Goal: Information Seeking & Learning: Check status

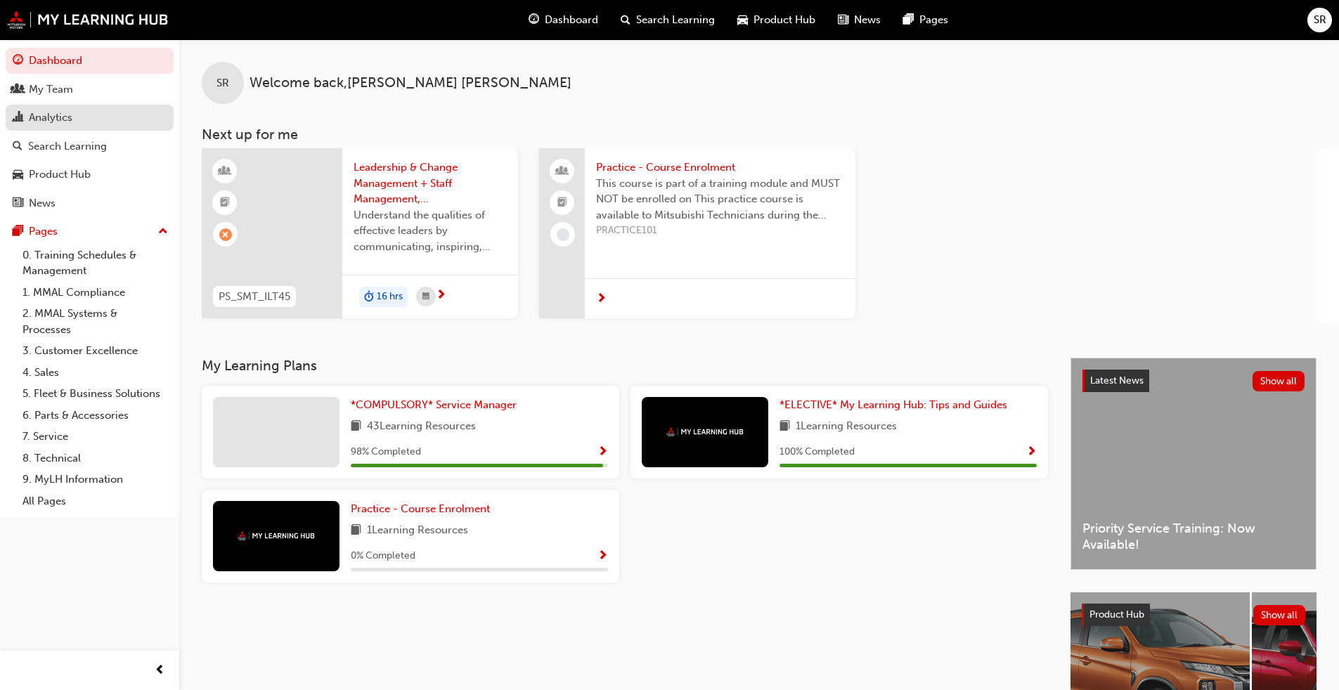
click at [60, 112] on div "Analytics" at bounding box center [51, 118] width 44 height 16
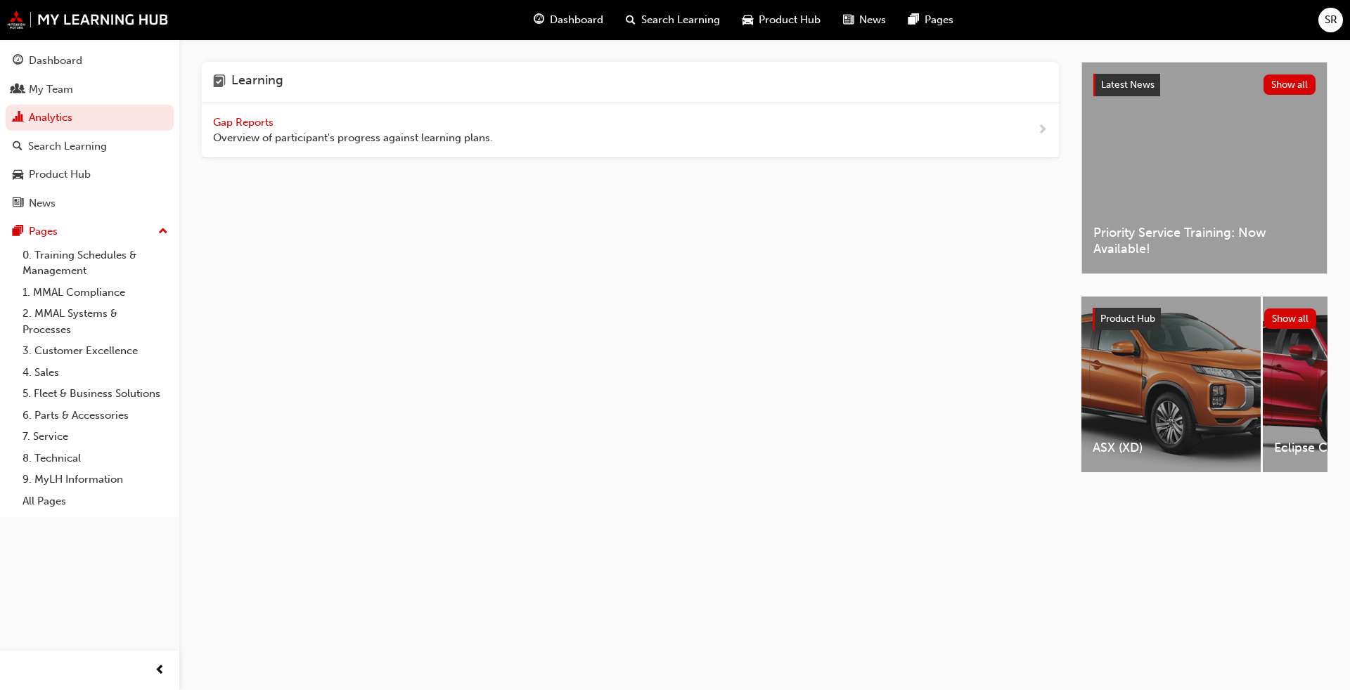
click at [553, 148] on div "Gap Reports Overview of participant's progress against learning plans." at bounding box center [630, 130] width 857 height 55
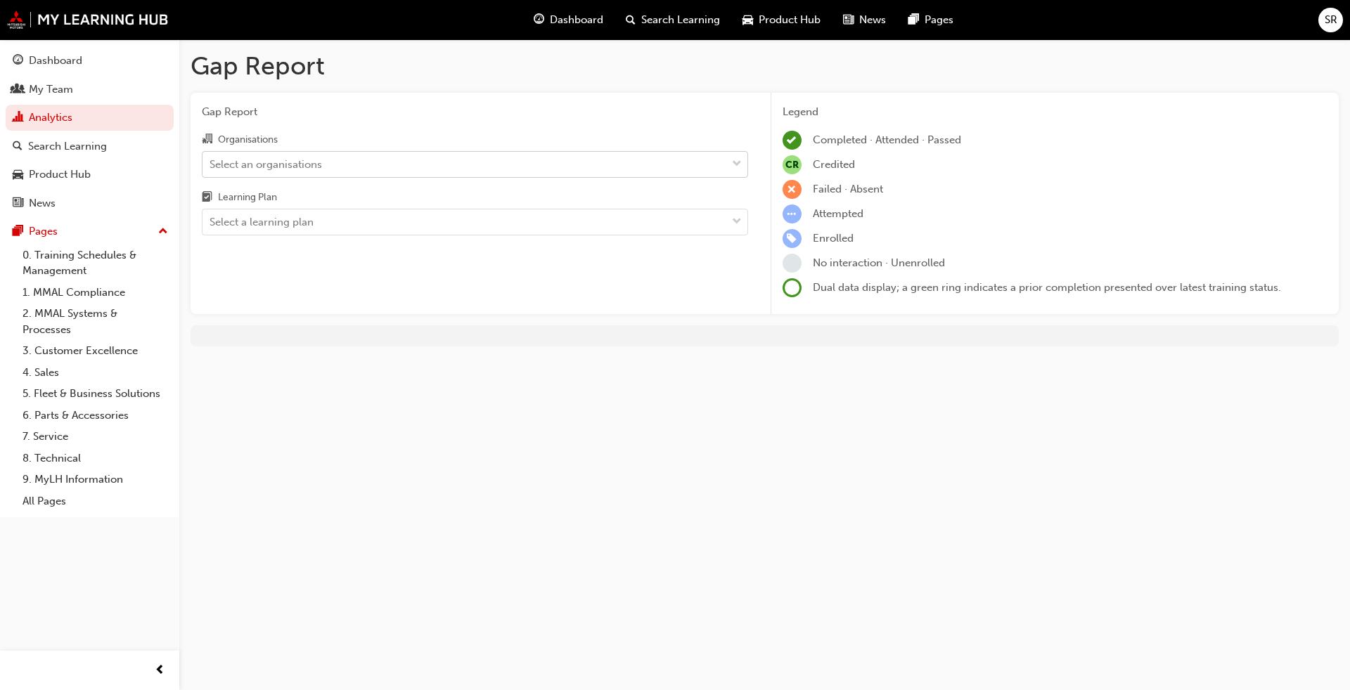
click at [416, 162] on div "Select an organisations" at bounding box center [464, 164] width 524 height 25
click at [211, 162] on input "Organisations Select an organisations" at bounding box center [209, 163] width 1 height 12
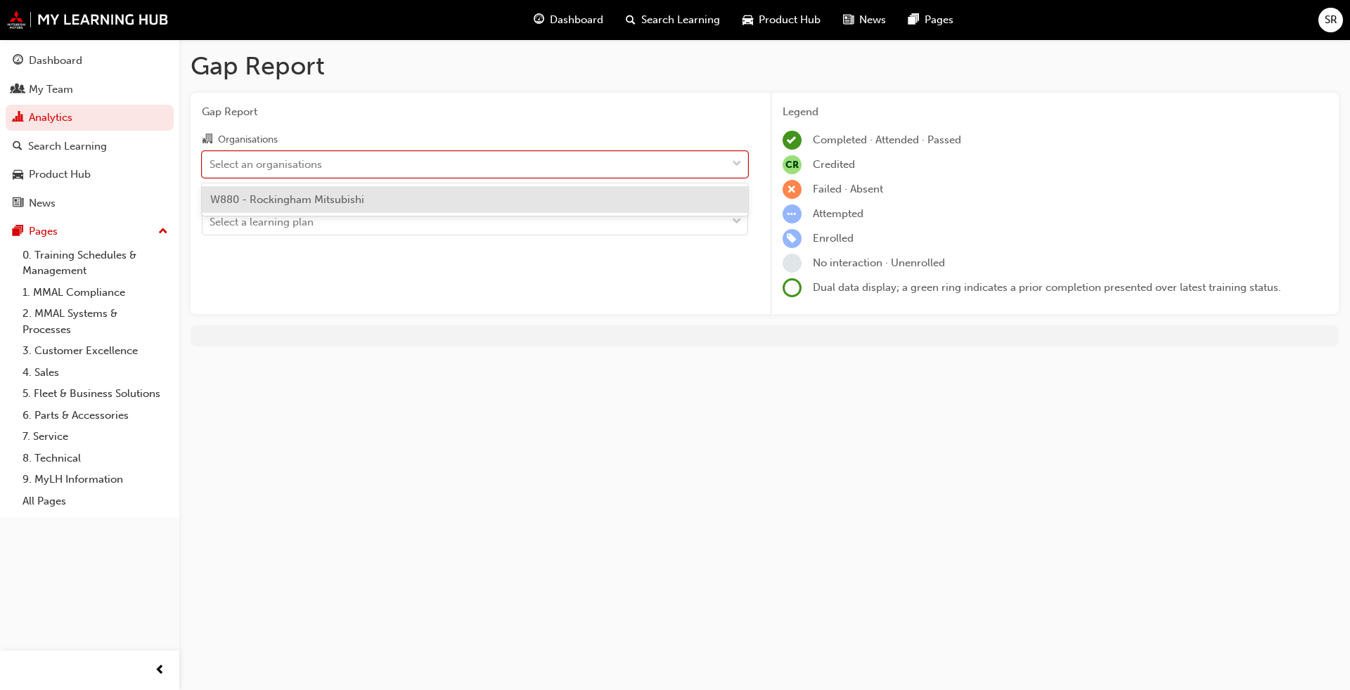
click at [410, 195] on div "W880 - Rockingham Mitsubishi" at bounding box center [475, 199] width 546 height 27
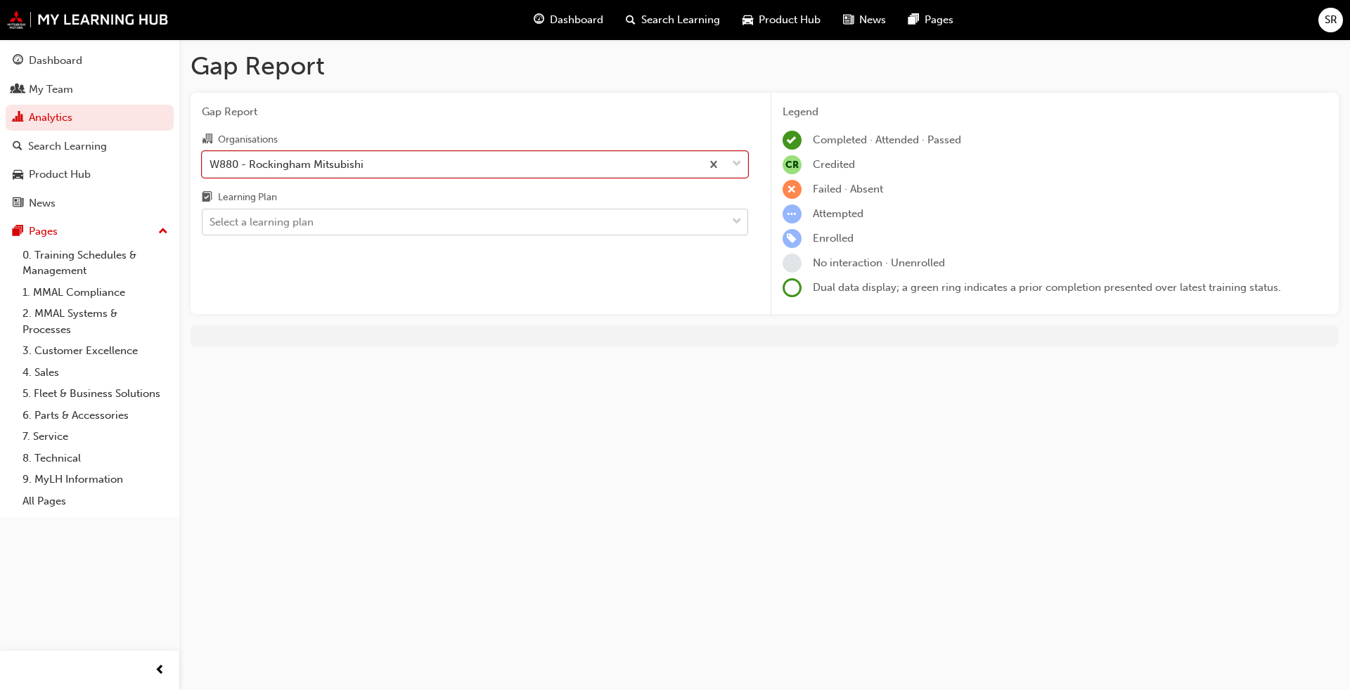
click at [411, 212] on div "Select a learning plan" at bounding box center [464, 222] width 524 height 25
click at [211, 216] on input "Learning Plan Select a learning plan" at bounding box center [209, 222] width 1 height 12
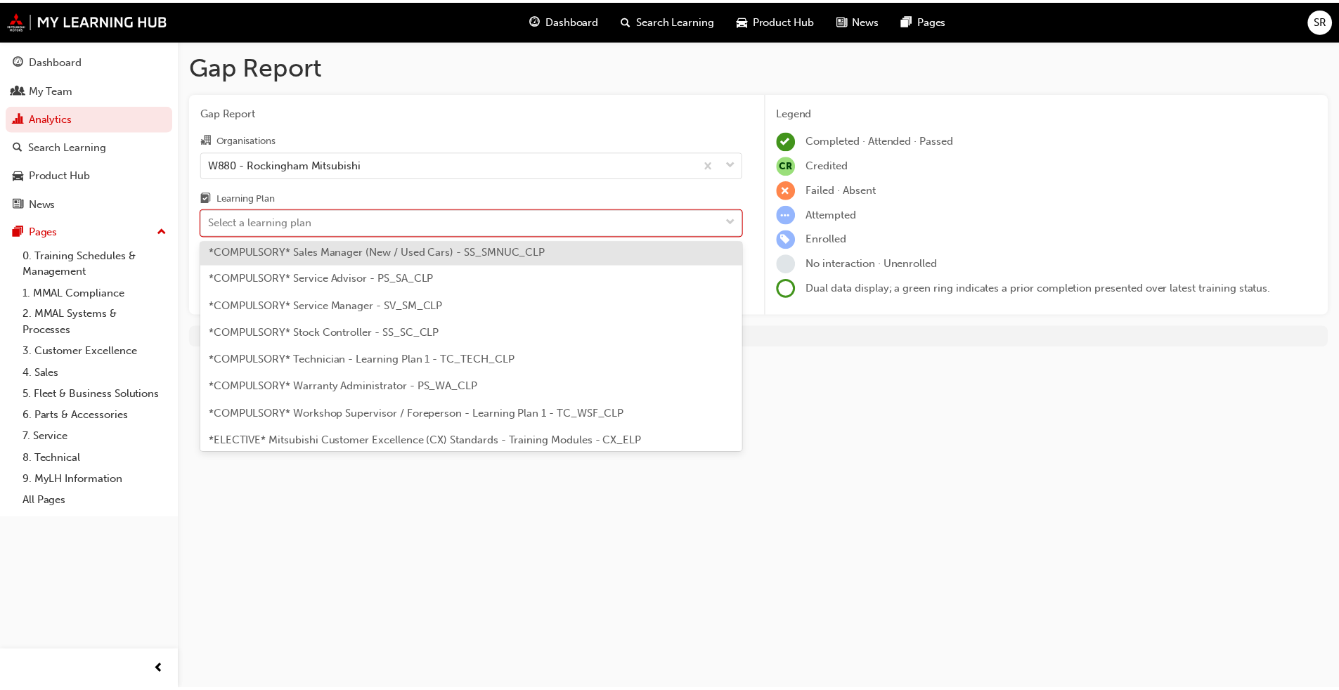
scroll to position [492, 0]
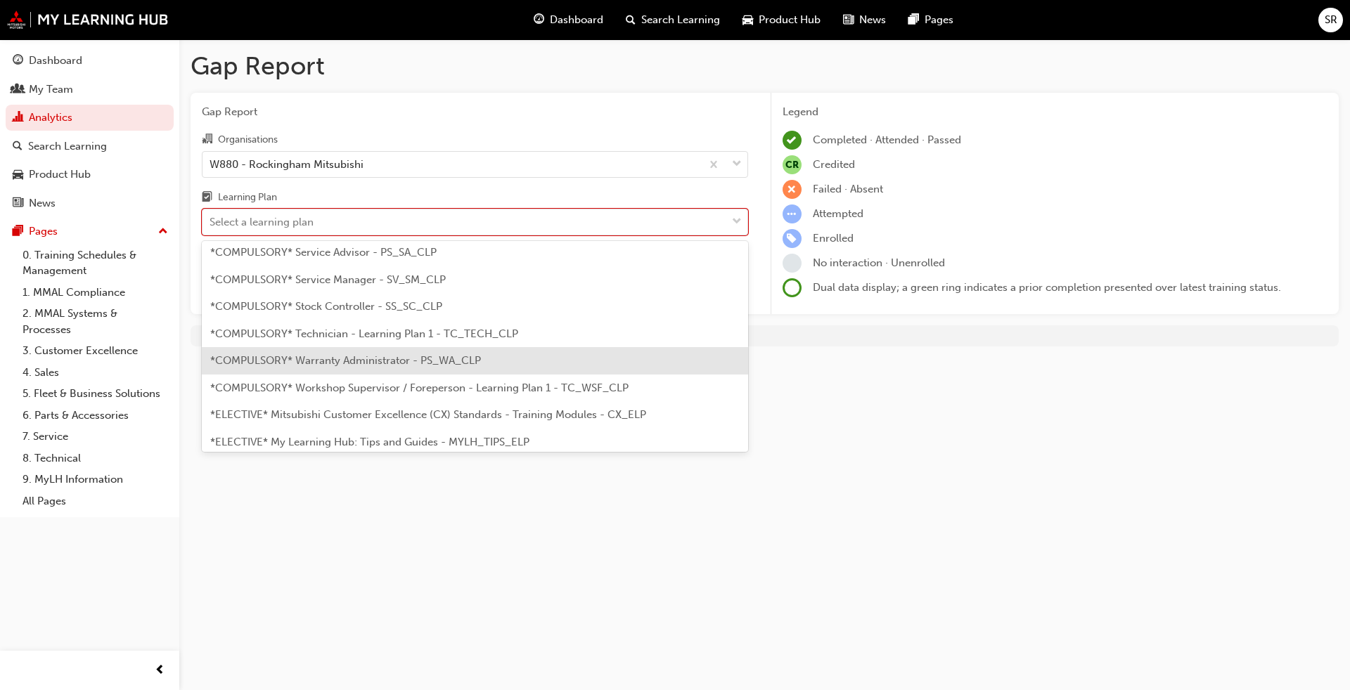
click at [451, 354] on span "*COMPULSORY* Warranty Administrator - PS_WA_CLP" at bounding box center [345, 360] width 271 height 13
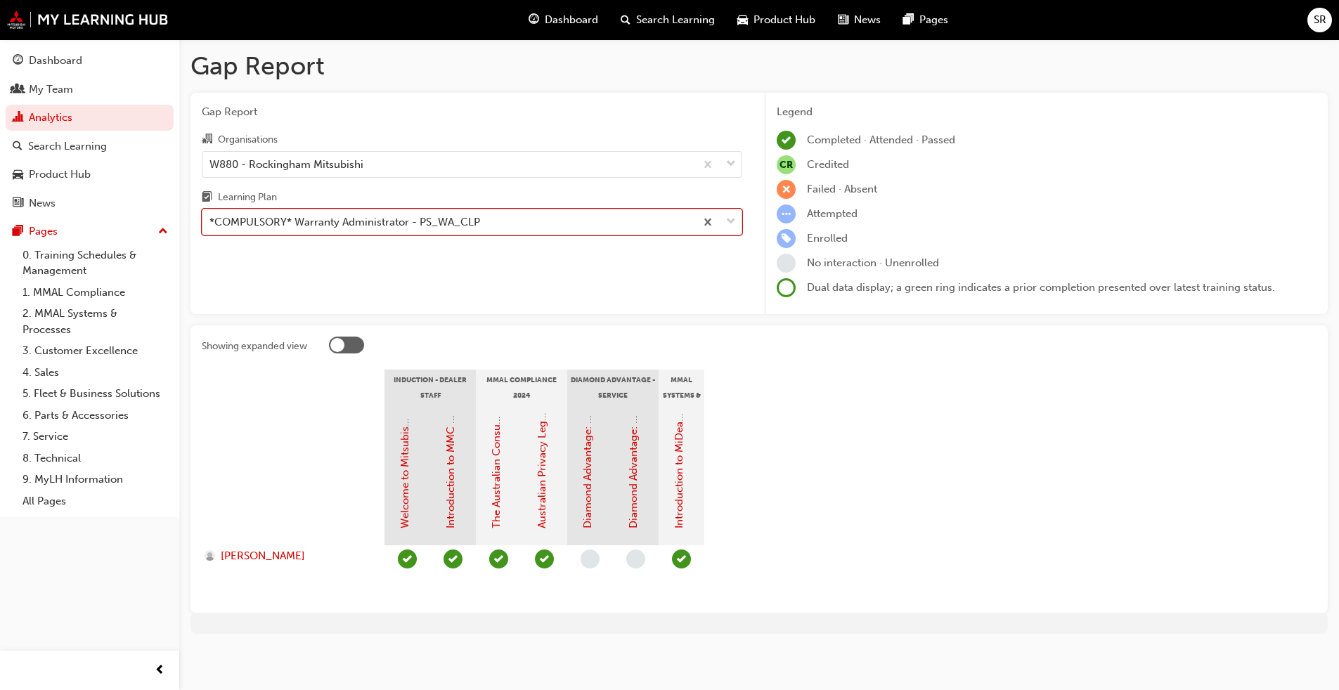
click at [551, 225] on div "*COMPULSORY* Warranty Administrator - PS_WA_CLP" at bounding box center [448, 222] width 493 height 25
click at [211, 225] on input "Learning Plan option *COMPULSORY* Warranty Administrator - PS_WA_CLP, selected.…" at bounding box center [209, 222] width 1 height 12
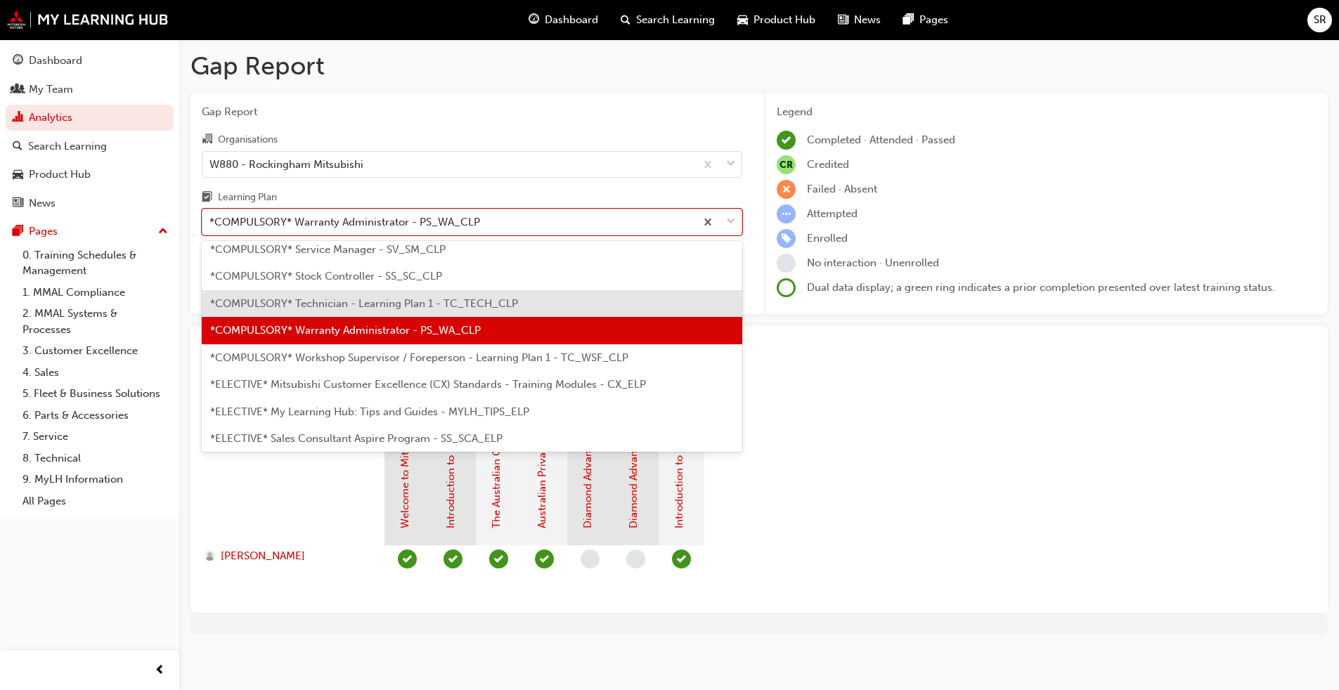
scroll to position [565, 0]
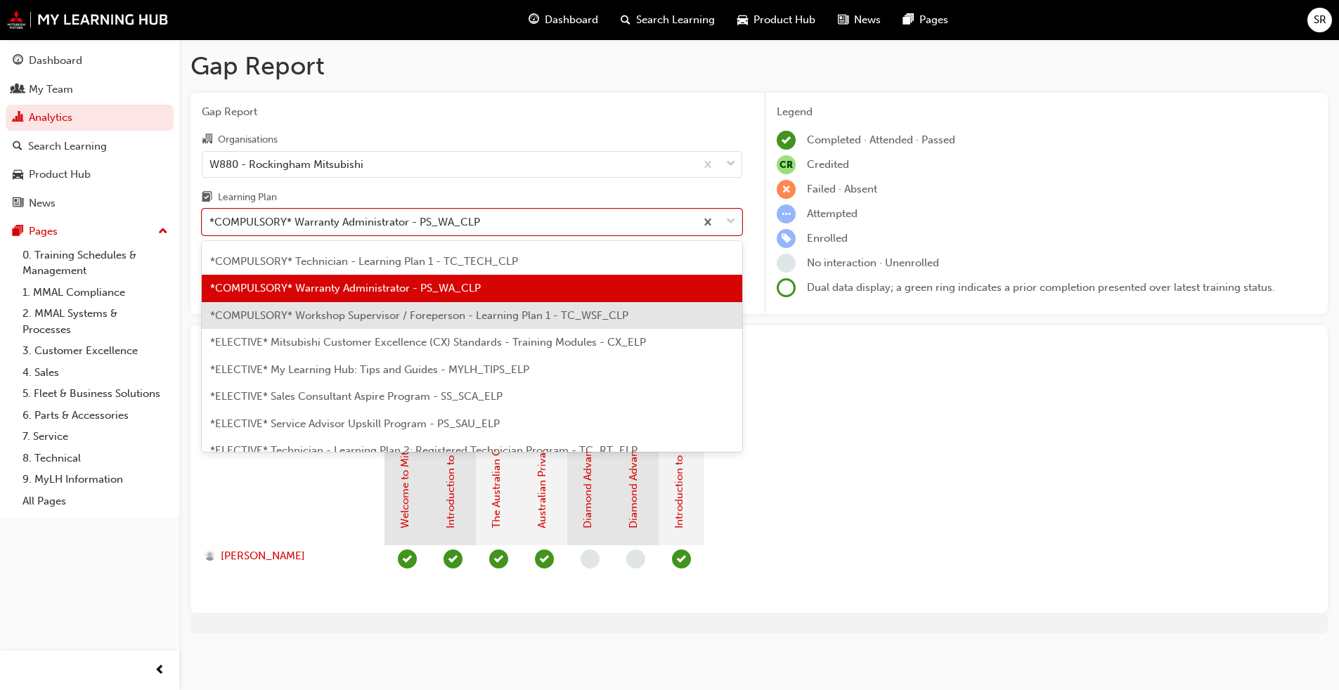
click at [463, 315] on span "*COMPULSORY* Workshop Supervisor / Foreperson - Learning Plan 1 - TC_WSF_CLP" at bounding box center [419, 315] width 418 height 13
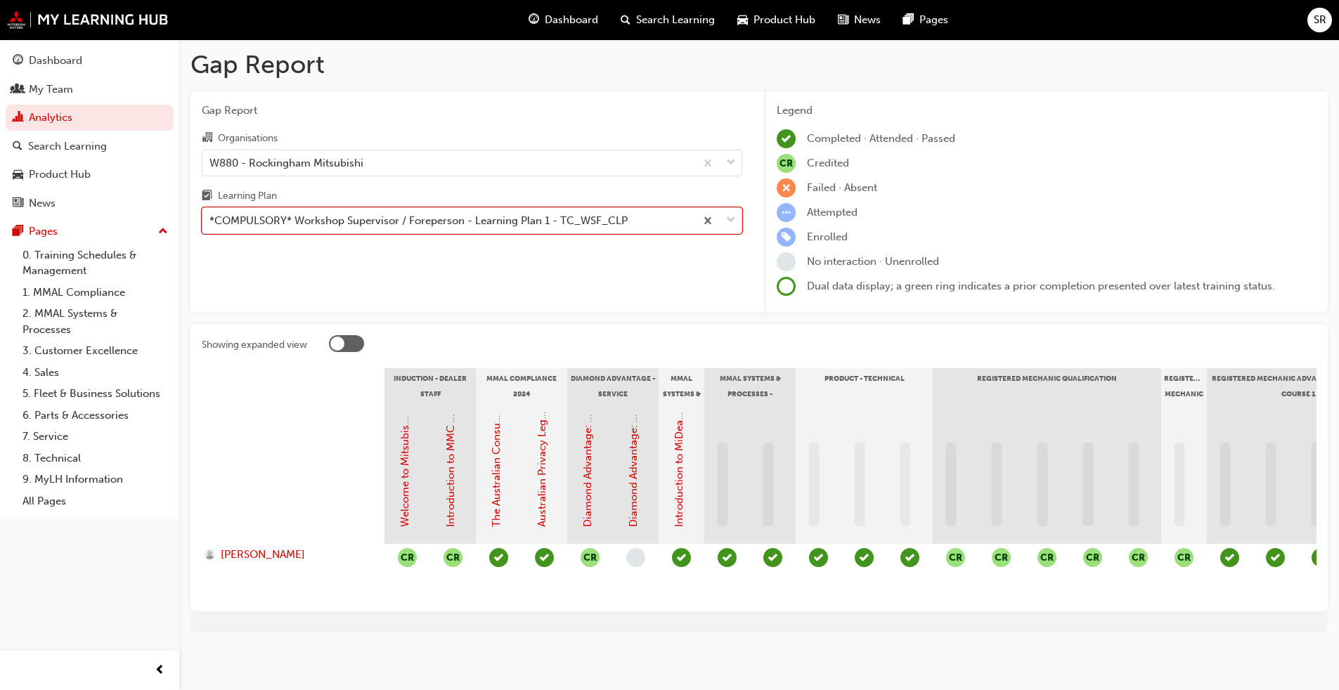
scroll to position [12, 0]
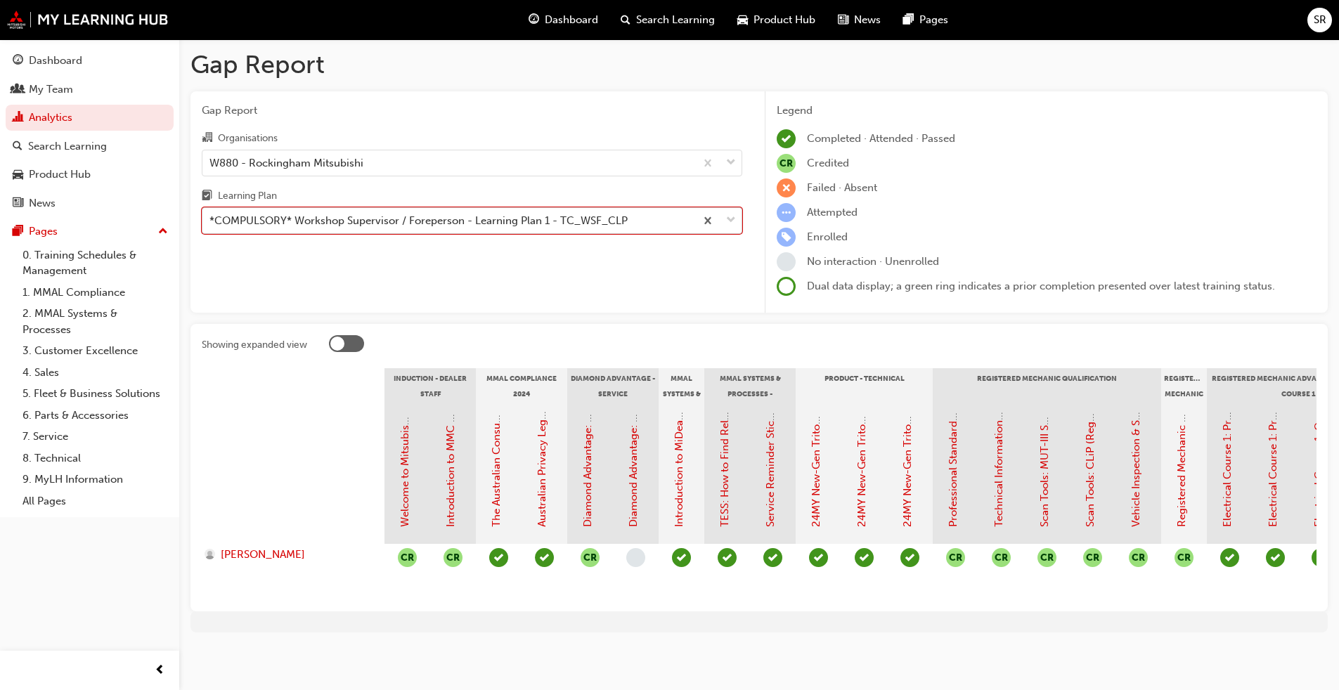
click at [540, 214] on div "*COMPULSORY* Workshop Supervisor / Foreperson - Learning Plan 1 - TC_WSF_CLP" at bounding box center [418, 221] width 418 height 16
click at [211, 214] on input "Learning Plan option *COMPULSORY* Workshop Supervisor / Foreperson - Learning P…" at bounding box center [209, 220] width 1 height 12
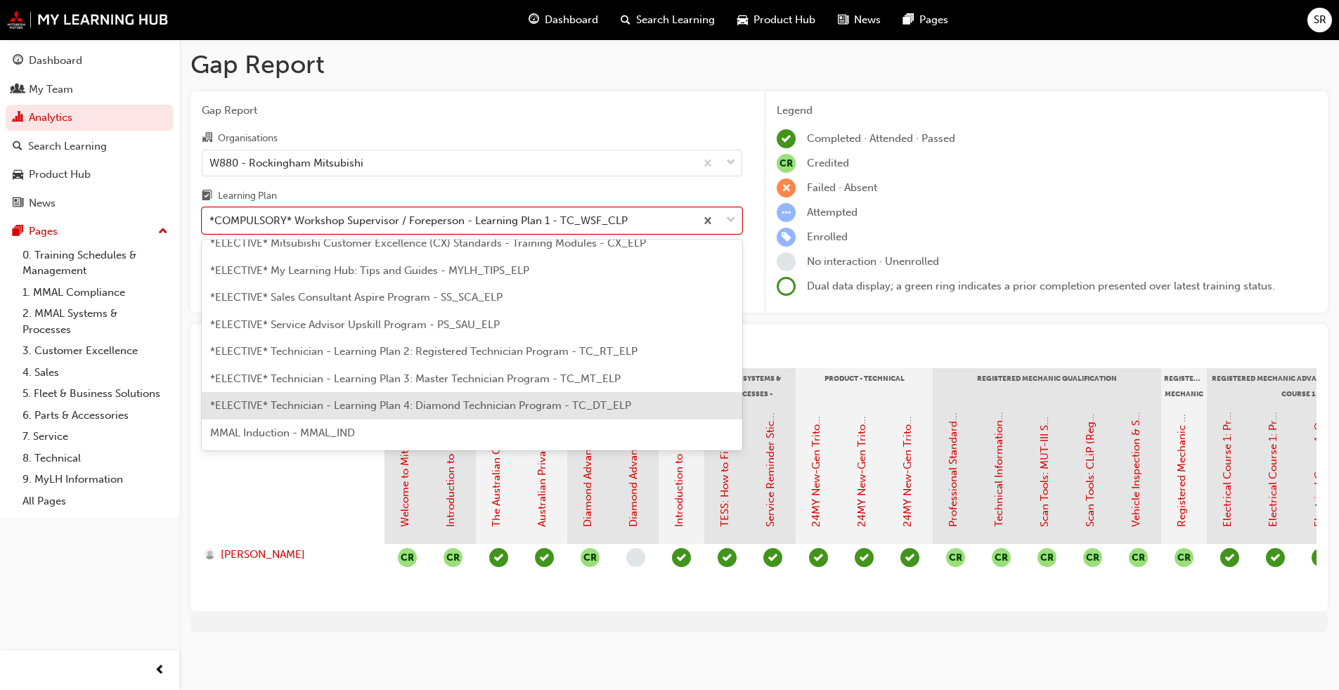
scroll to position [688, 0]
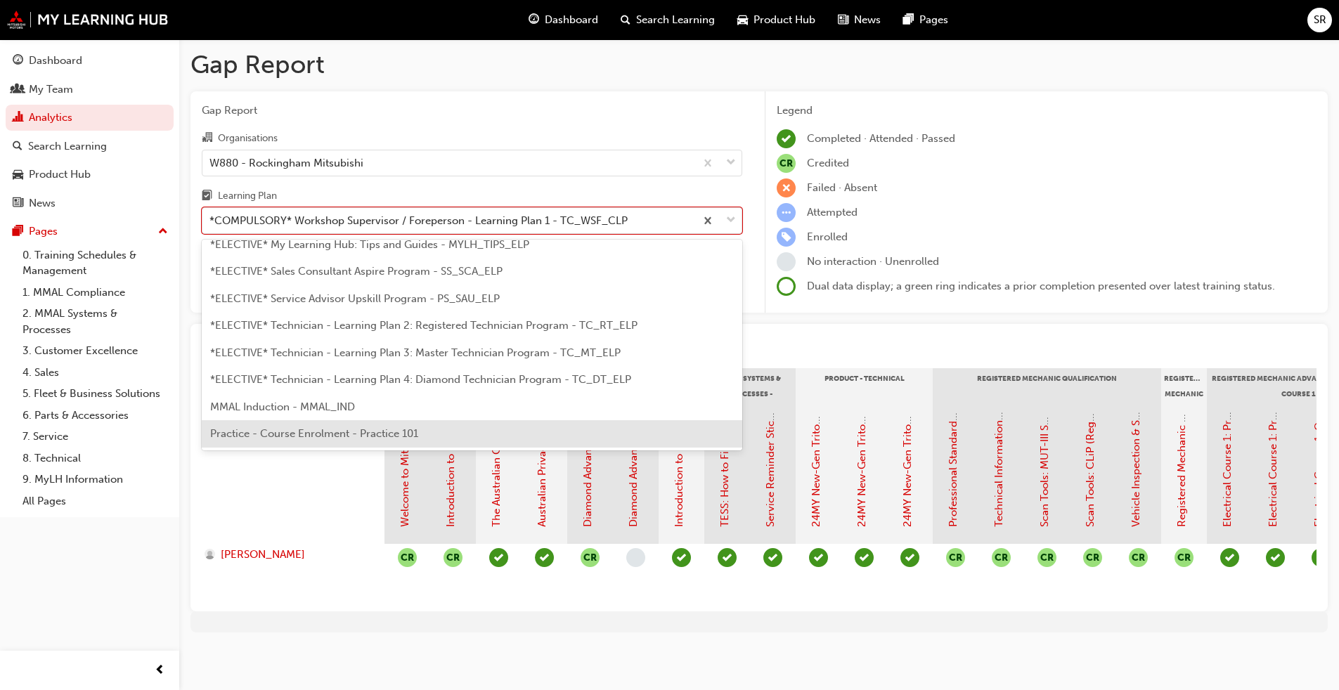
click at [333, 475] on div at bounding box center [293, 474] width 183 height 141
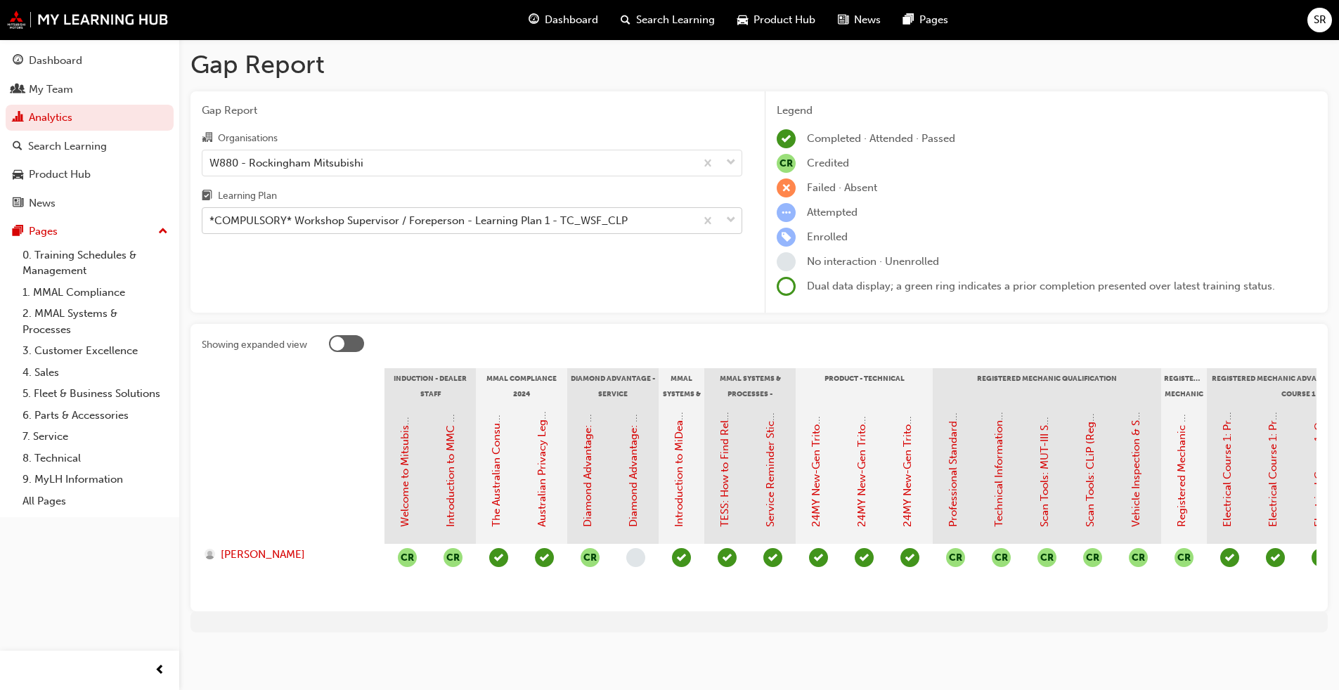
click at [423, 214] on div "*COMPULSORY* Workshop Supervisor / Foreperson - Learning Plan 1 - TC_WSF_CLP" at bounding box center [418, 221] width 418 height 16
click at [211, 214] on input "Learning Plan *COMPULSORY* Workshop Supervisor / Foreperson - Learning Plan 1 -…" at bounding box center [209, 220] width 1 height 12
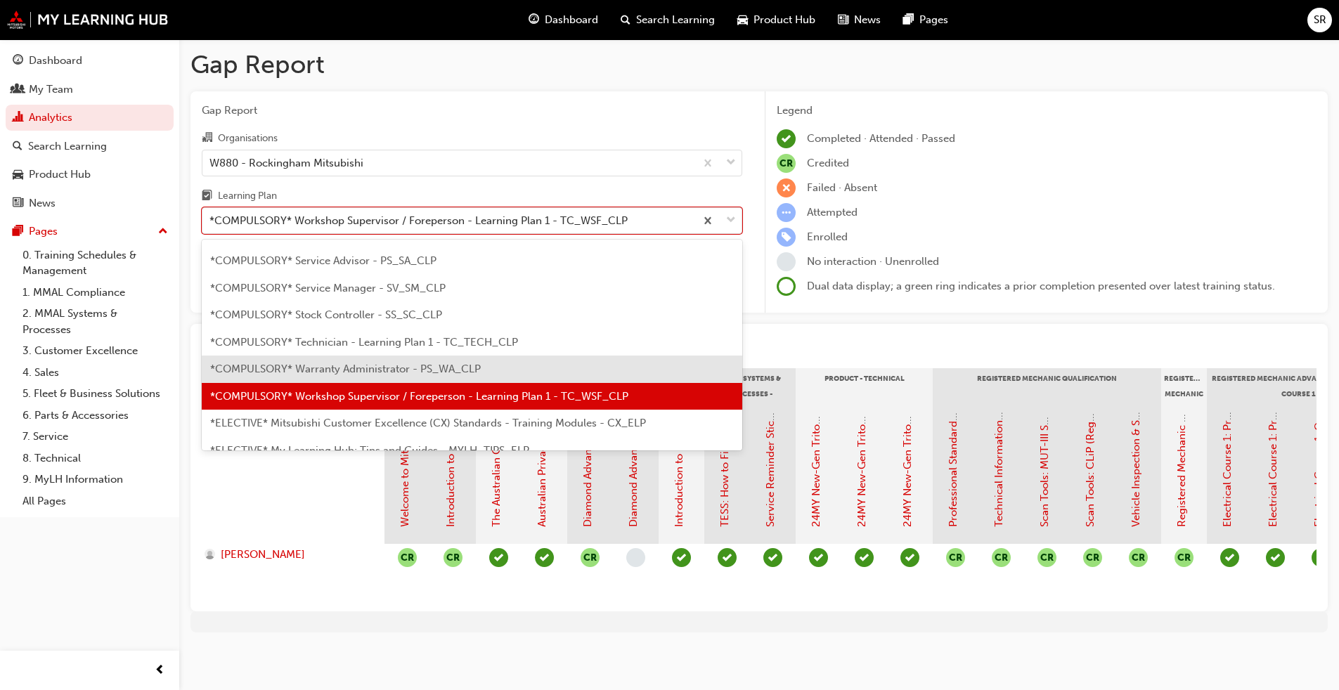
scroll to position [492, 0]
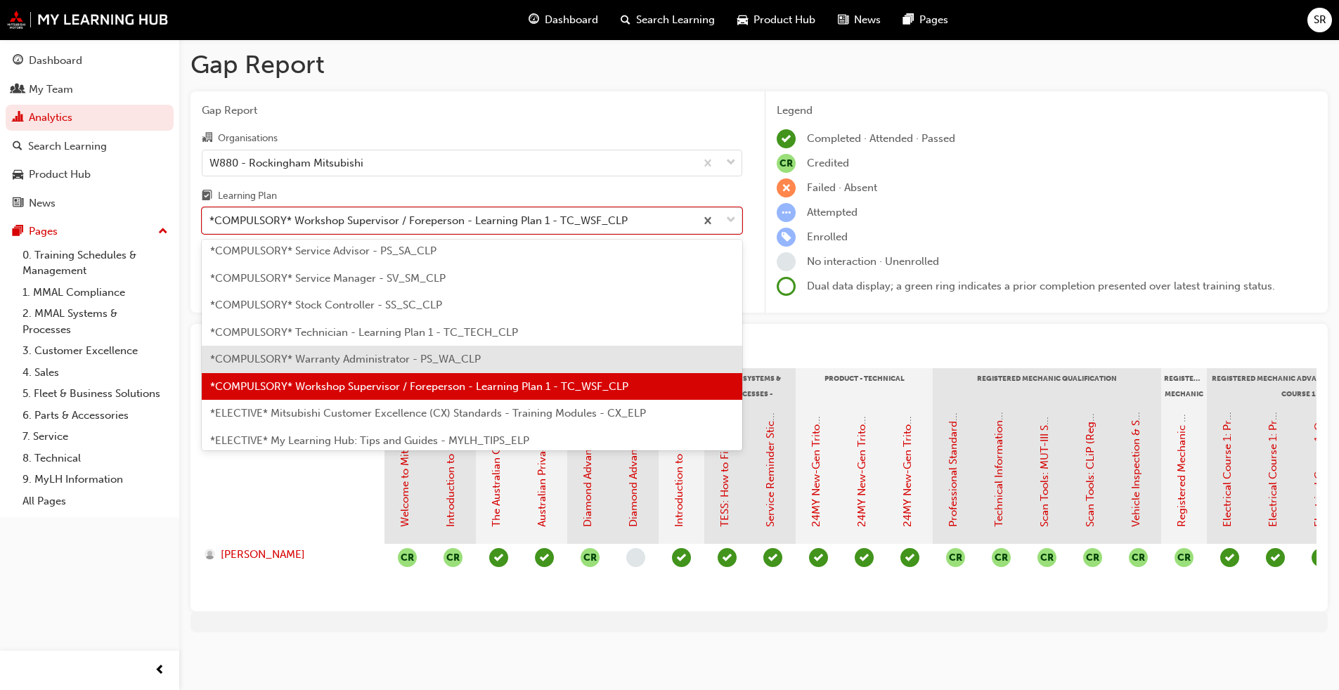
click at [434, 346] on div "*COMPULSORY* Warranty Administrator - PS_WA_CLP" at bounding box center [472, 359] width 541 height 27
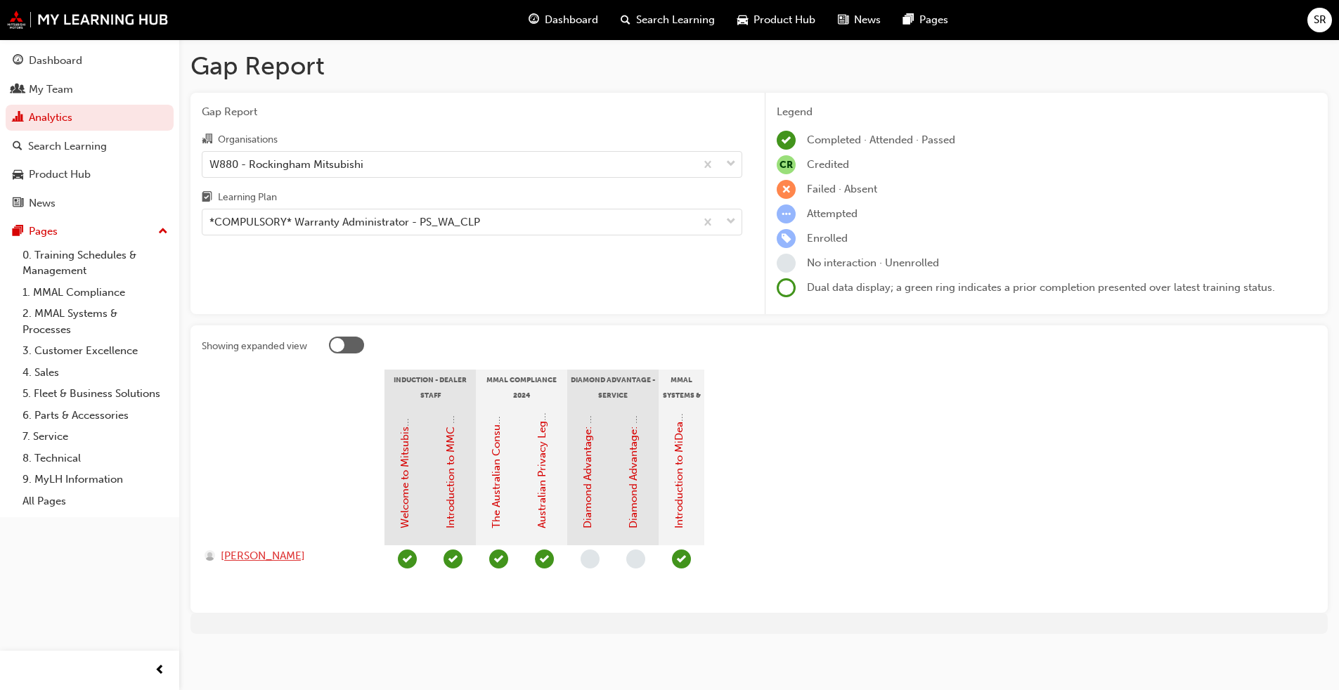
click at [276, 526] on span "[PERSON_NAME]" at bounding box center [263, 556] width 84 height 16
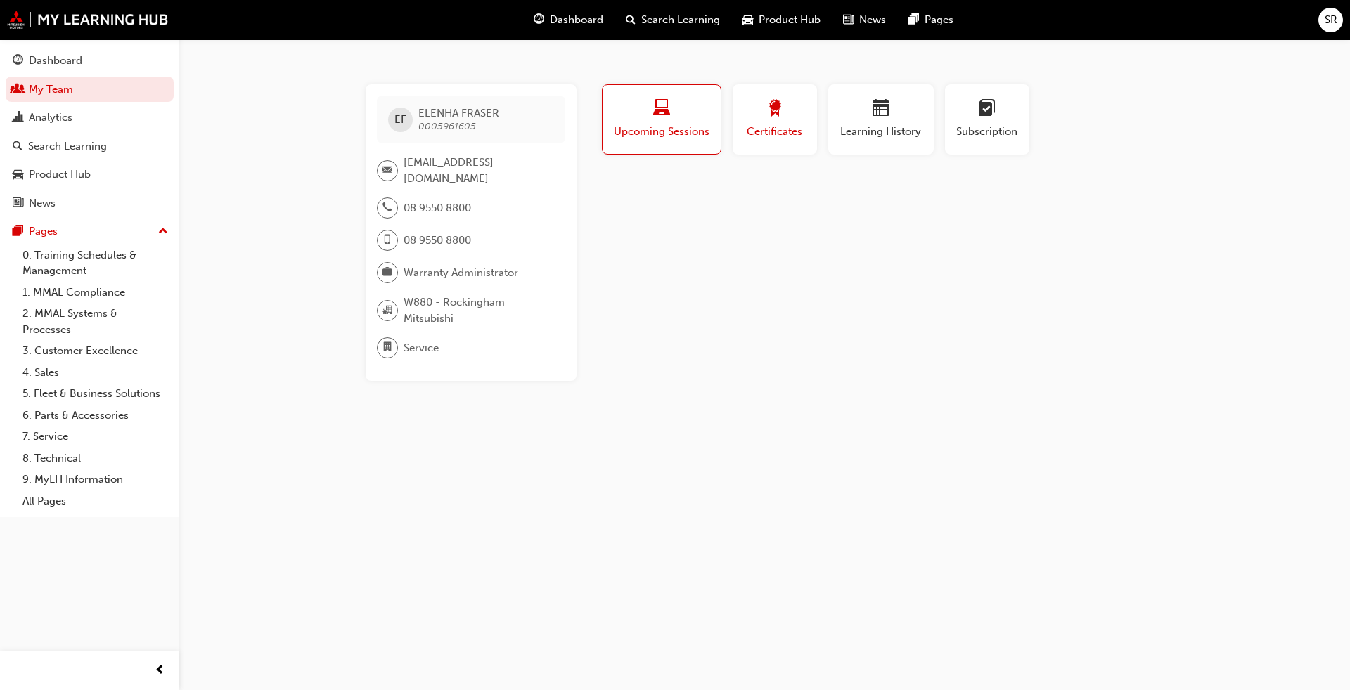
click at [702, 127] on button "Certificates" at bounding box center [775, 119] width 84 height 70
click at [702, 133] on span "Learning History" at bounding box center [881, 132] width 84 height 16
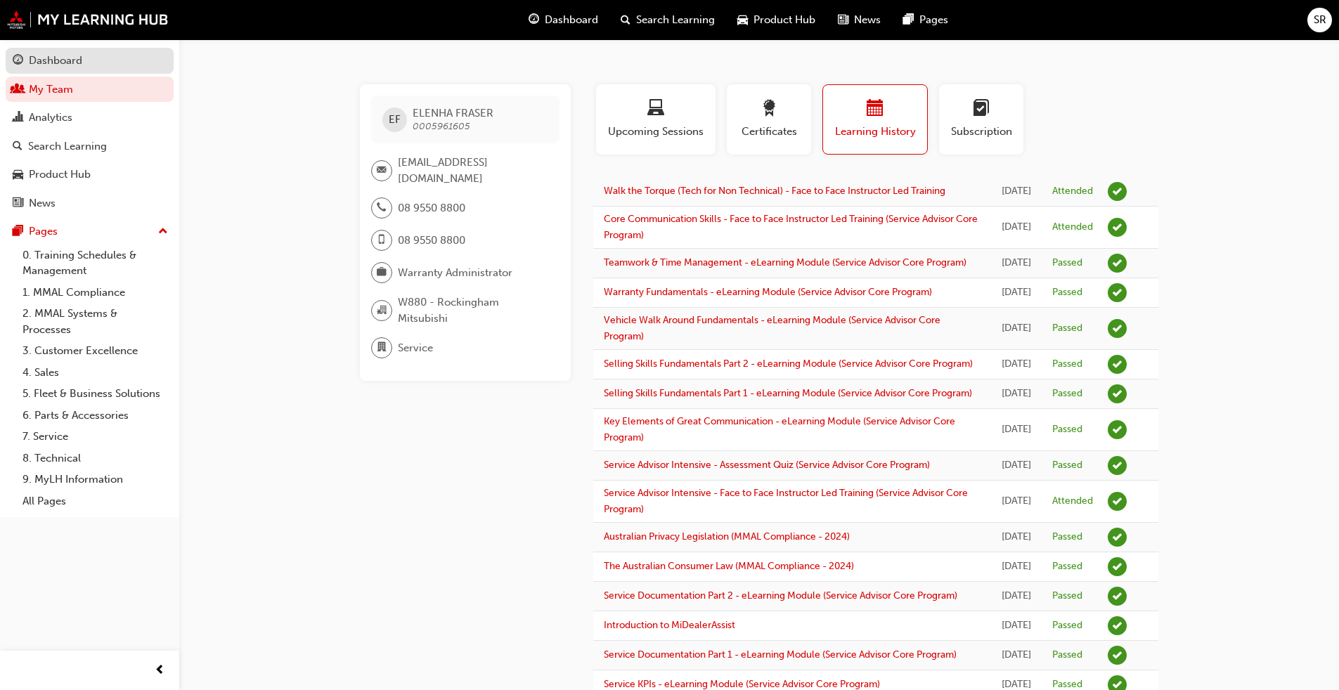
click at [85, 67] on div "Dashboard" at bounding box center [90, 61] width 154 height 18
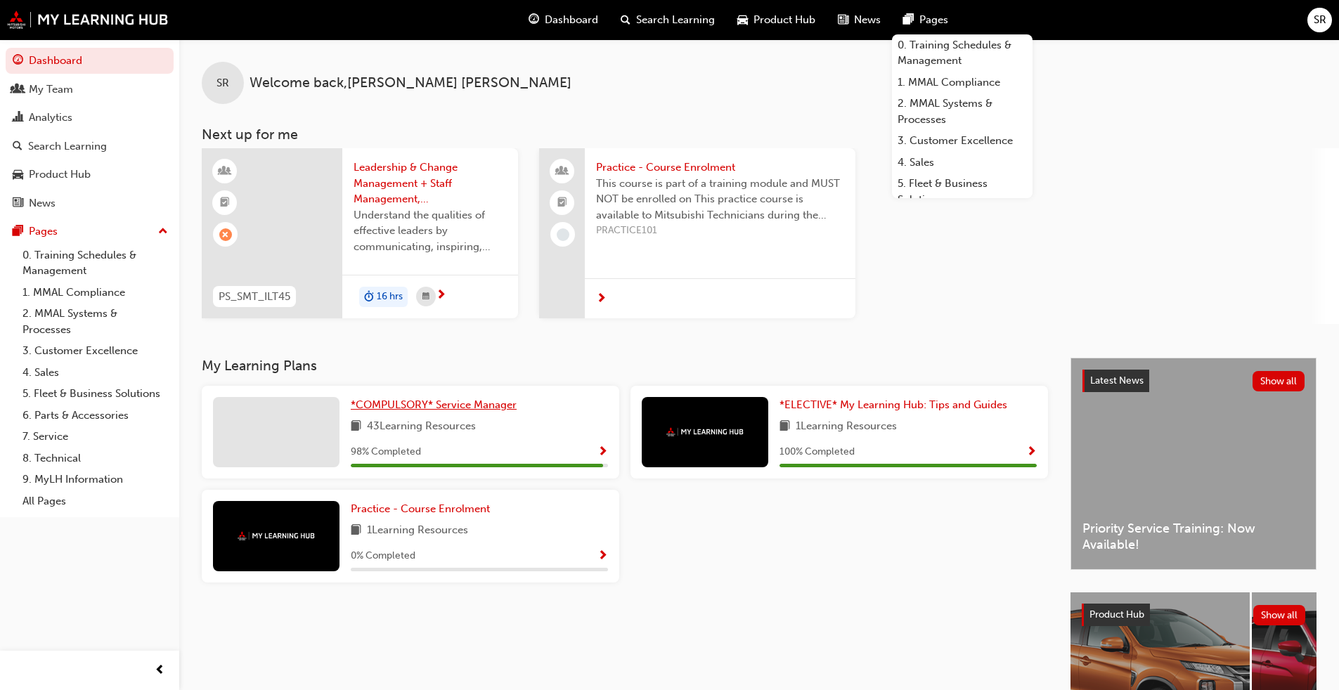
click at [446, 409] on span "*COMPULSORY* Service Manager" at bounding box center [434, 405] width 166 height 13
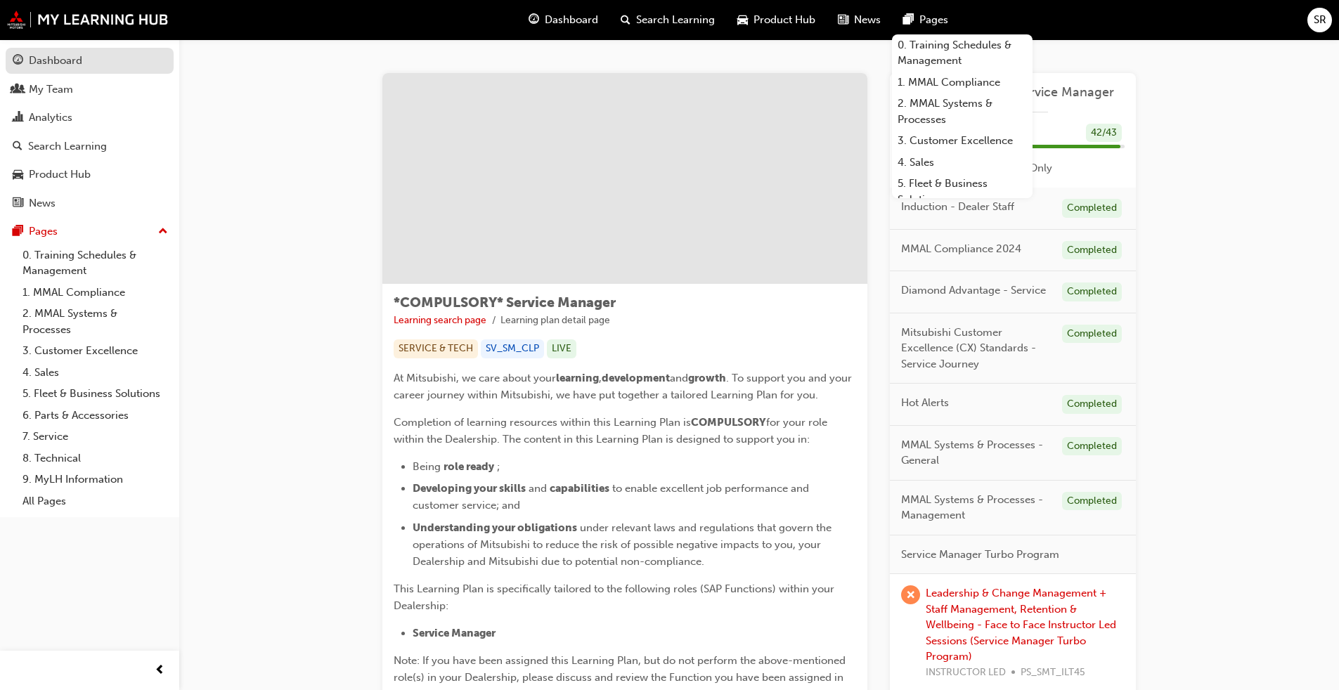
click at [124, 52] on div "Dashboard" at bounding box center [90, 61] width 154 height 18
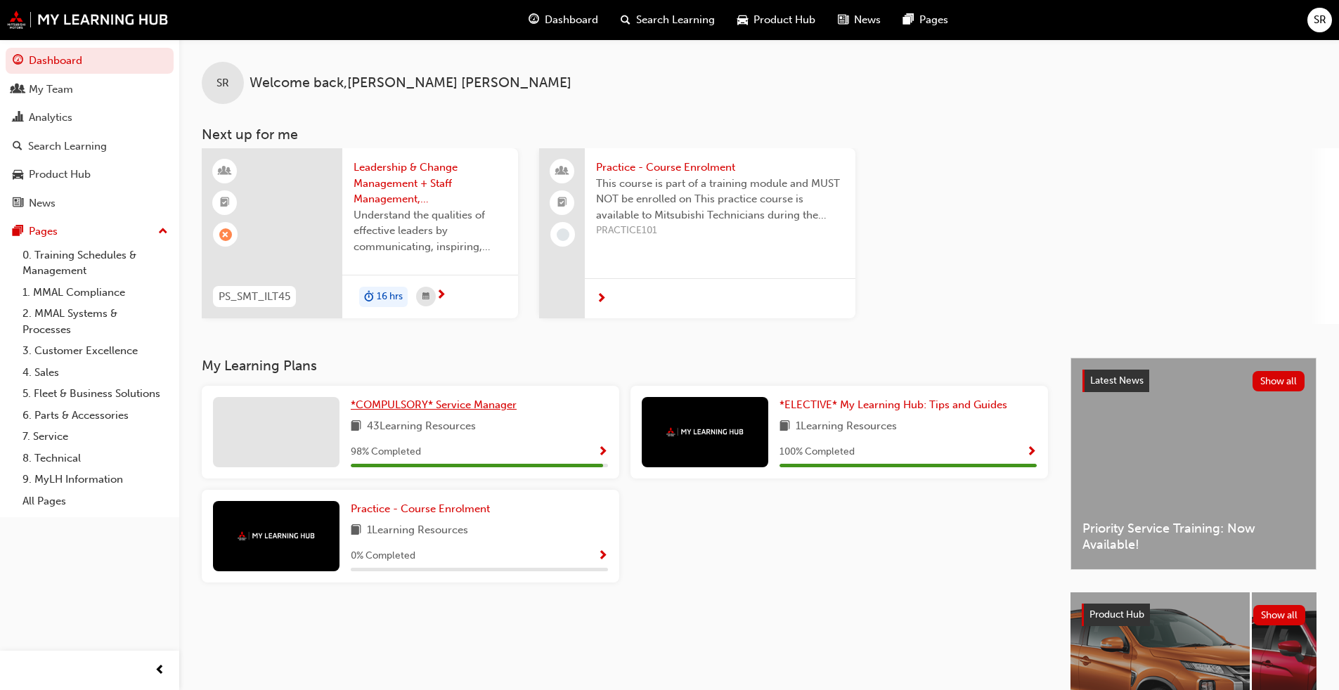
click at [444, 406] on span "*COMPULSORY* Service Manager" at bounding box center [434, 405] width 166 height 13
